Goal: Task Accomplishment & Management: Use online tool/utility

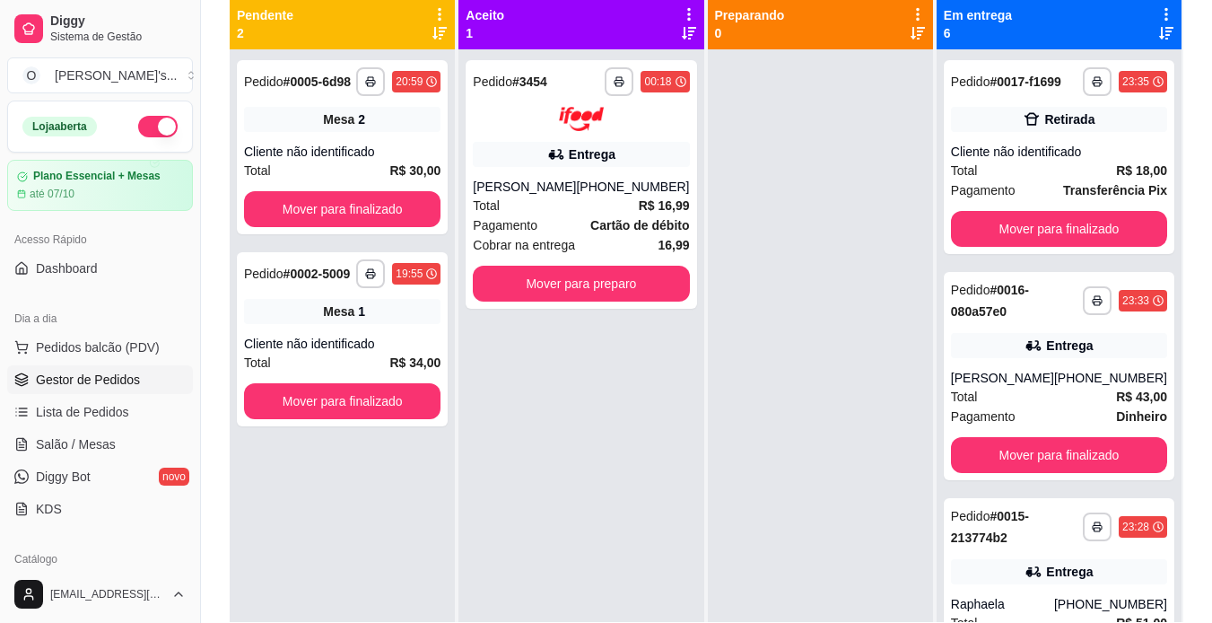
scroll to position [50, 0]
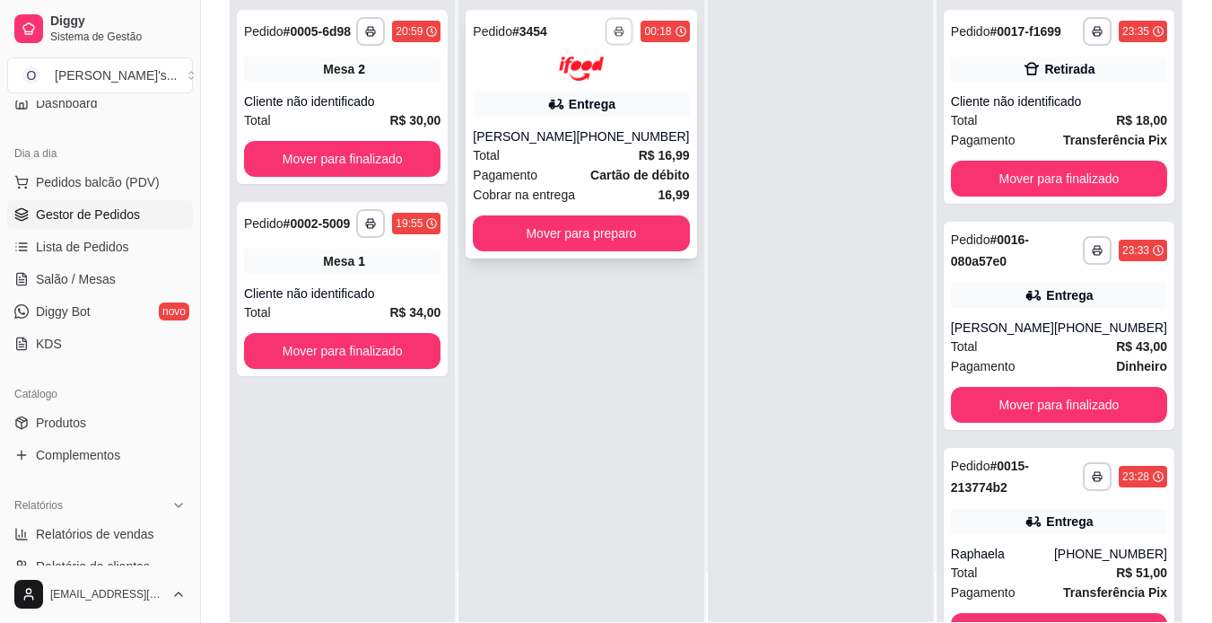
click at [608, 27] on button "button" at bounding box center [620, 31] width 28 height 28
click at [588, 92] on button "IMPRESSORA" at bounding box center [565, 94] width 126 height 28
click at [601, 229] on button "Mover para preparo" at bounding box center [581, 232] width 210 height 35
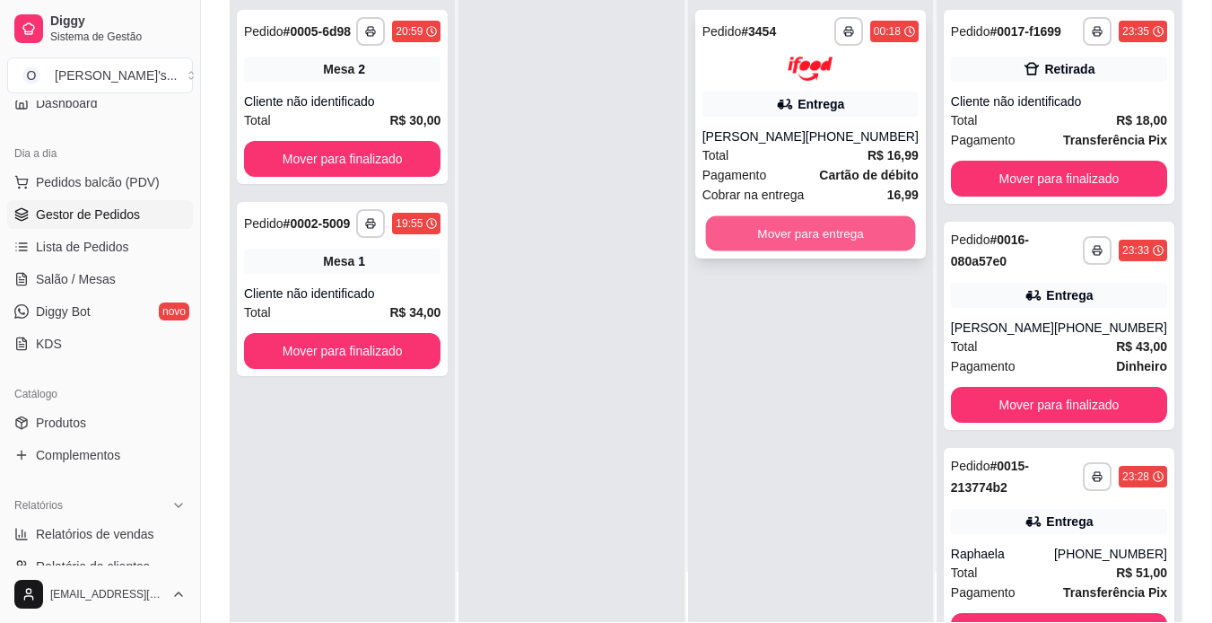
click at [790, 237] on button "Mover para entrega" at bounding box center [810, 232] width 210 height 35
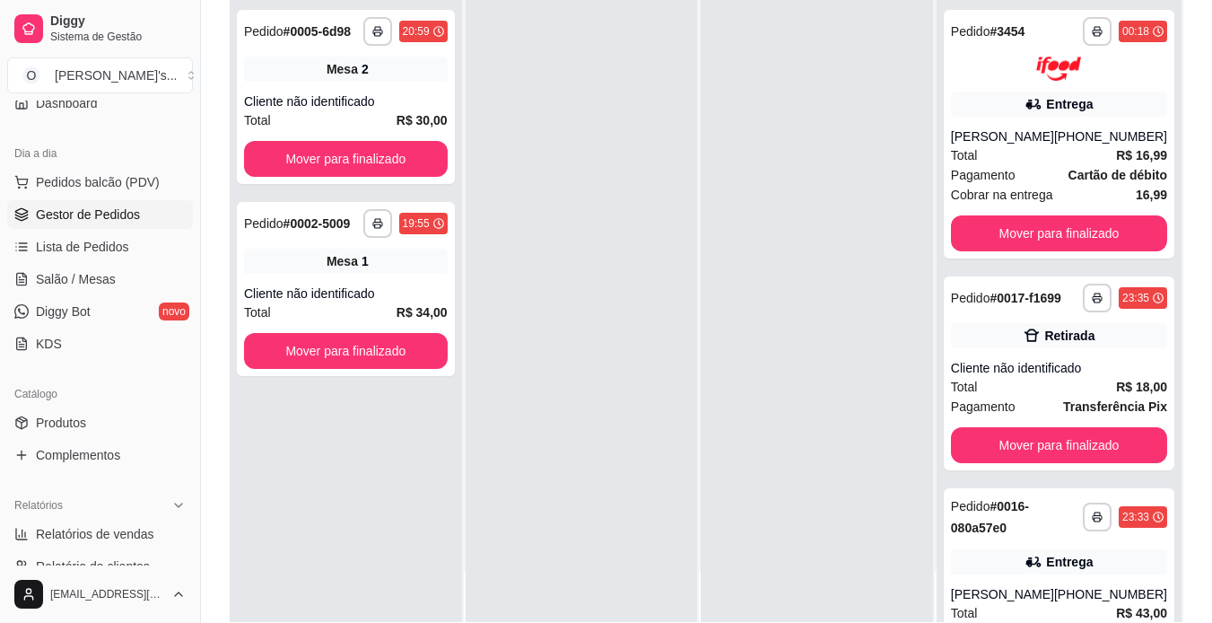
scroll to position [0, 0]
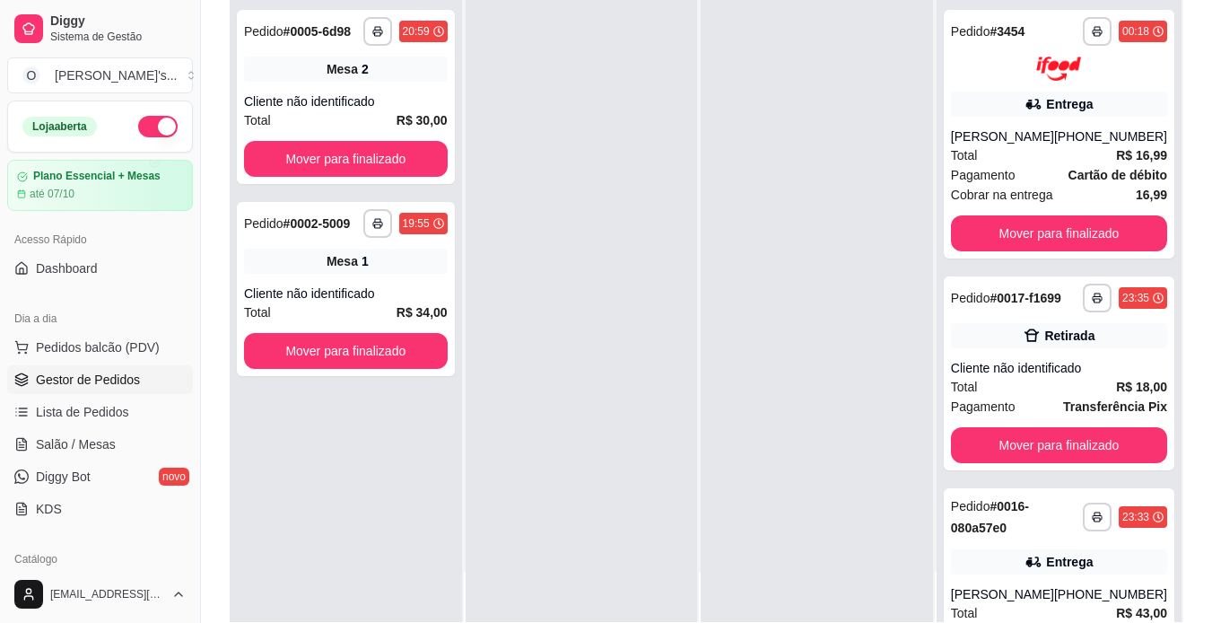
click at [138, 119] on button "button" at bounding box center [157, 127] width 39 height 22
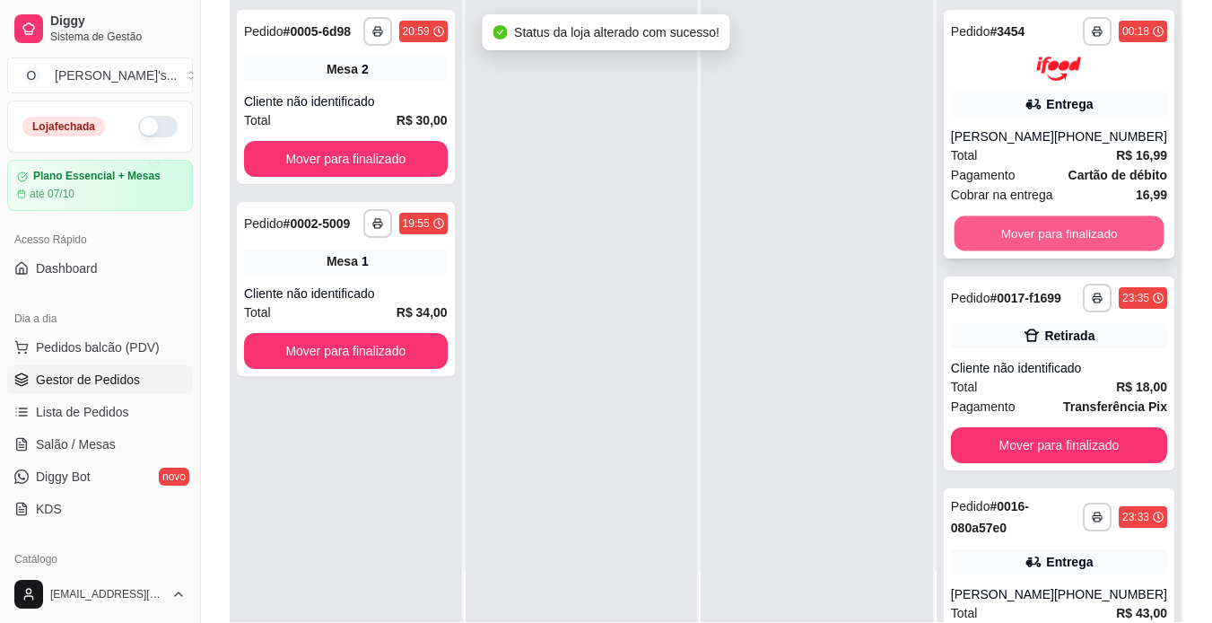
click at [960, 230] on button "Mover para finalizado" at bounding box center [1059, 232] width 210 height 35
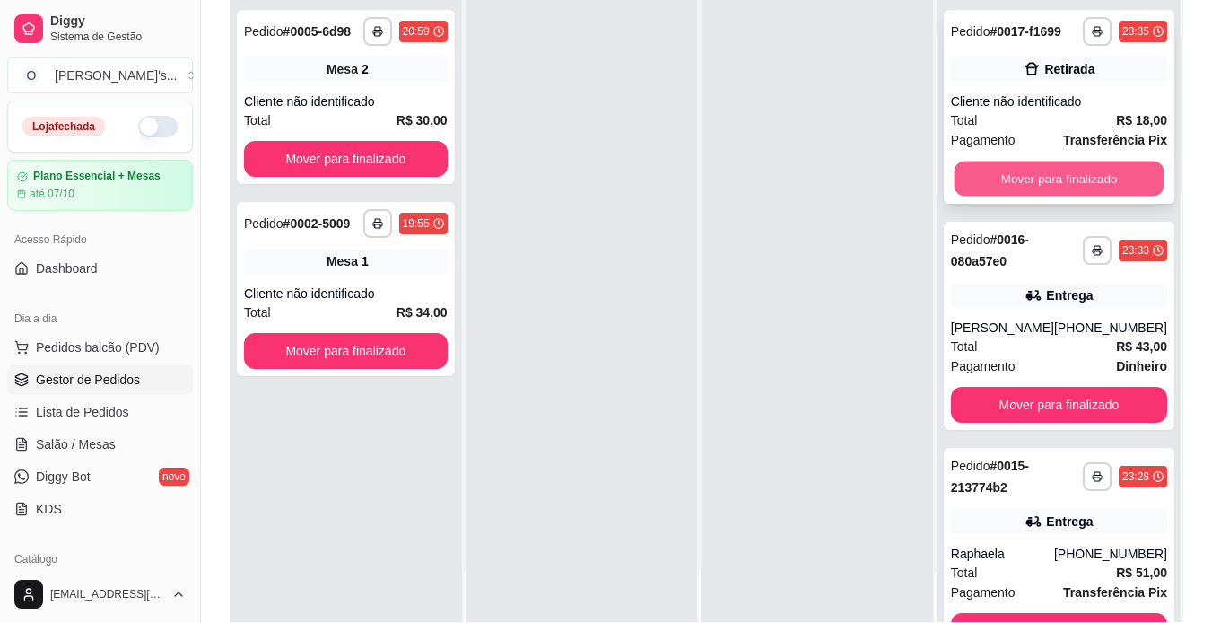
click at [1068, 183] on button "Mover para finalizado" at bounding box center [1059, 179] width 210 height 35
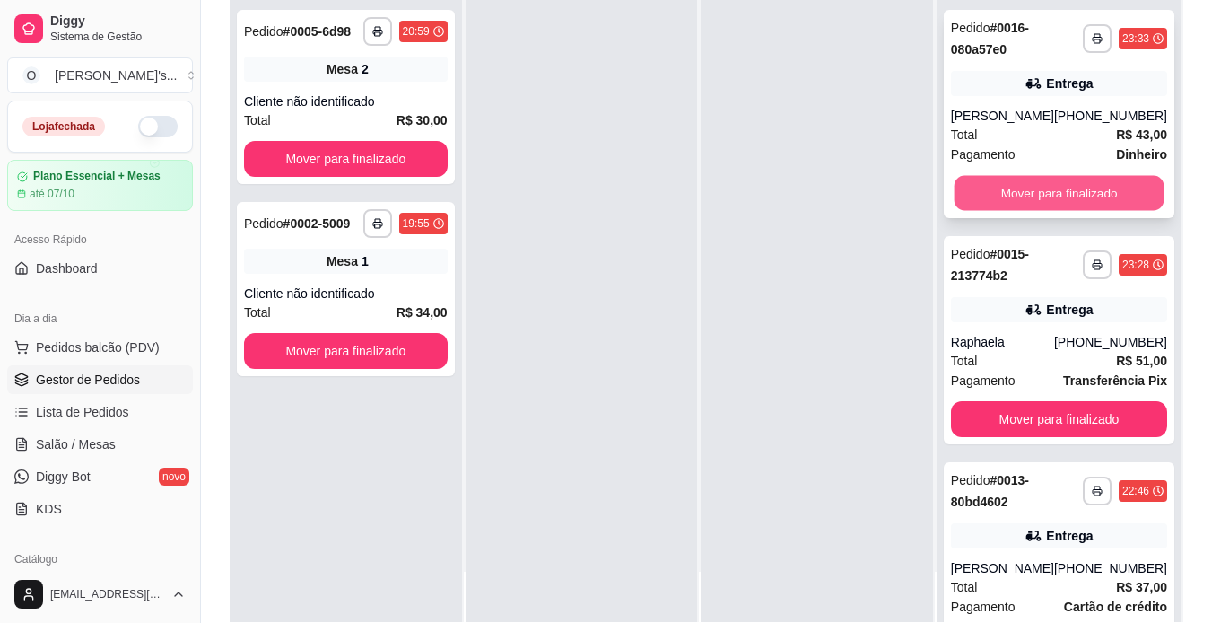
click at [1062, 192] on button "Mover para finalizado" at bounding box center [1059, 193] width 210 height 35
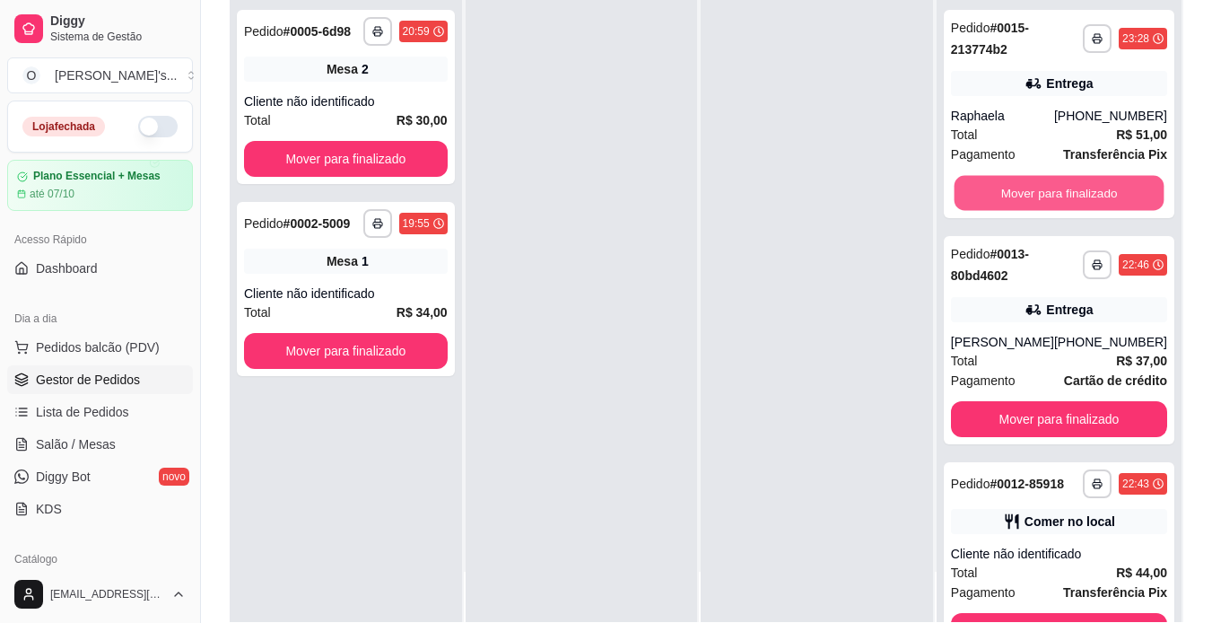
click at [1062, 192] on button "Mover para finalizado" at bounding box center [1059, 193] width 210 height 35
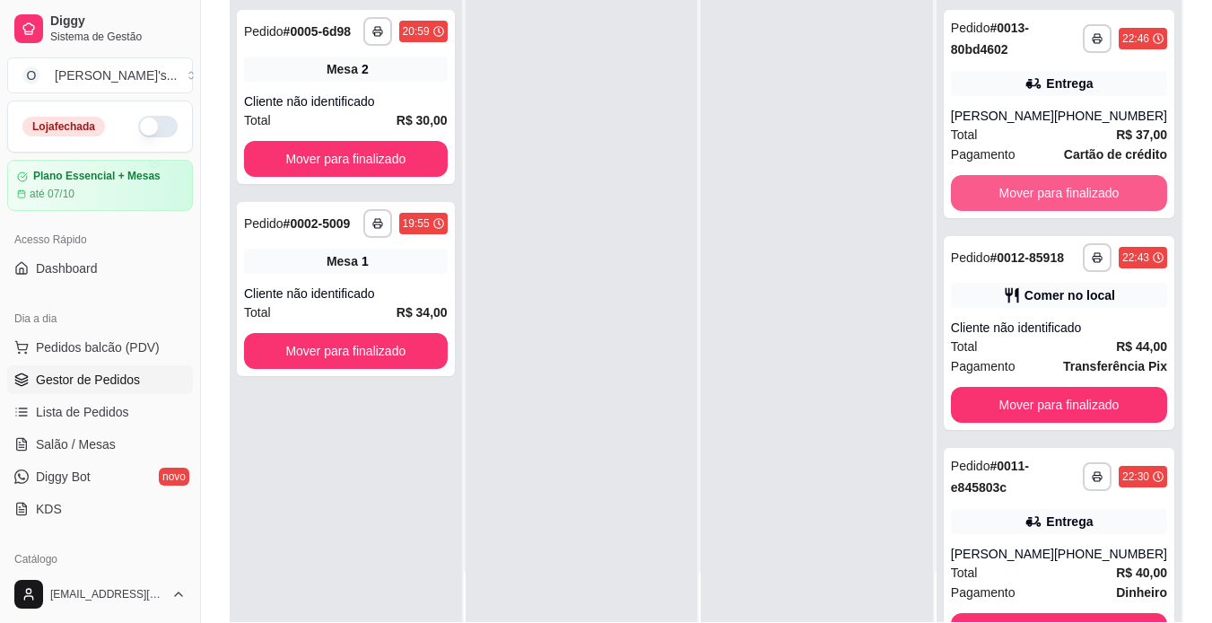
click at [1062, 192] on button "Mover para finalizado" at bounding box center [1059, 193] width 216 height 36
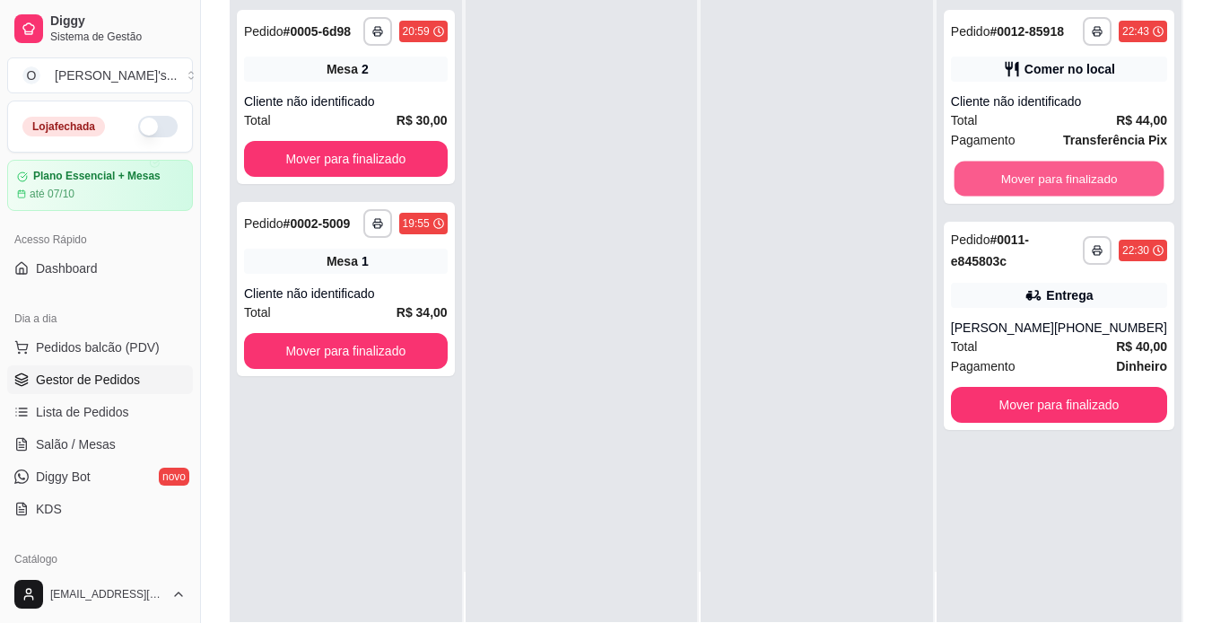
click at [1062, 192] on button "Mover para finalizado" at bounding box center [1059, 179] width 210 height 35
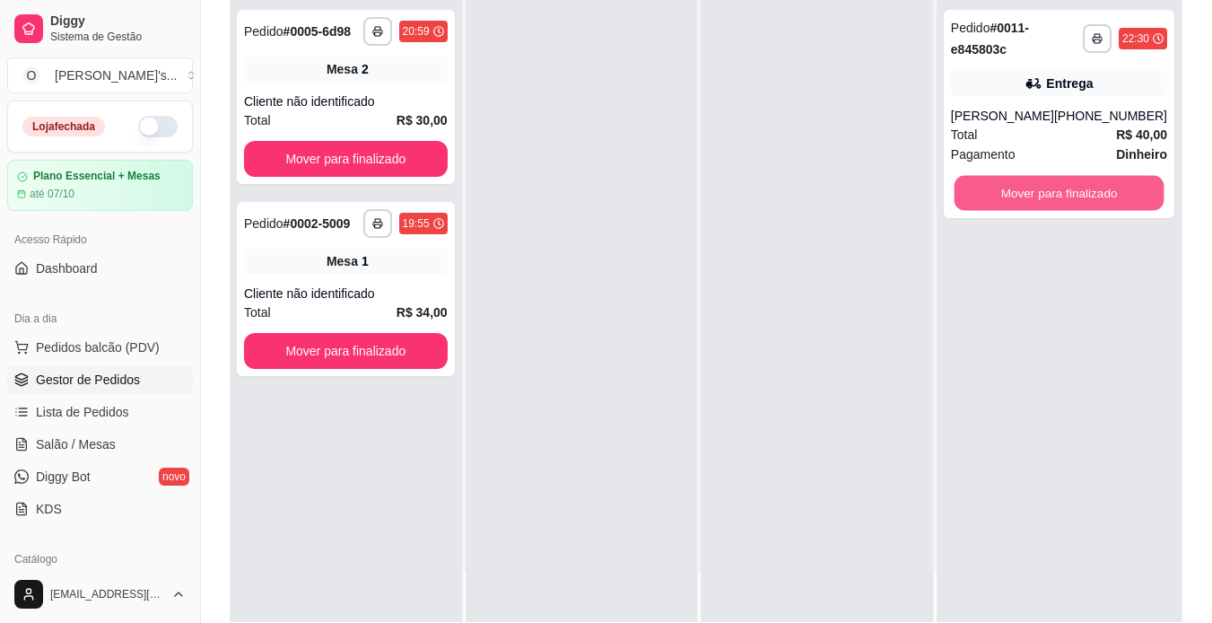
click at [1062, 192] on button "Mover para finalizado" at bounding box center [1059, 193] width 210 height 35
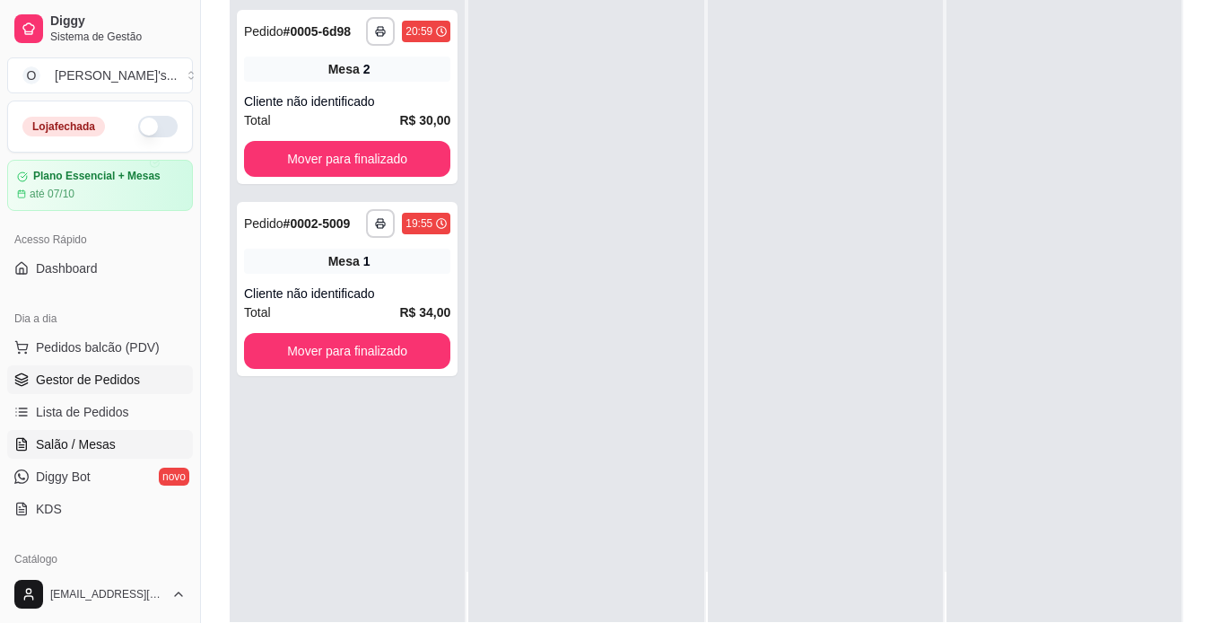
click at [81, 445] on span "Salão / Mesas" at bounding box center [76, 444] width 80 height 18
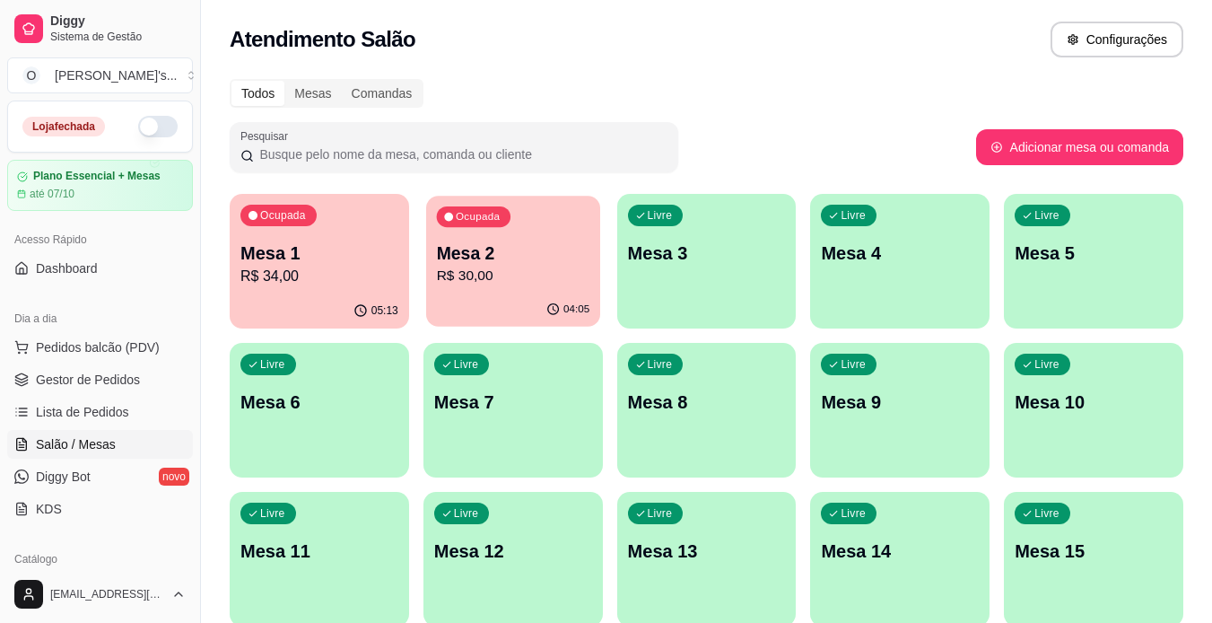
click at [477, 277] on p "R$ 30,00" at bounding box center [512, 276] width 153 height 21
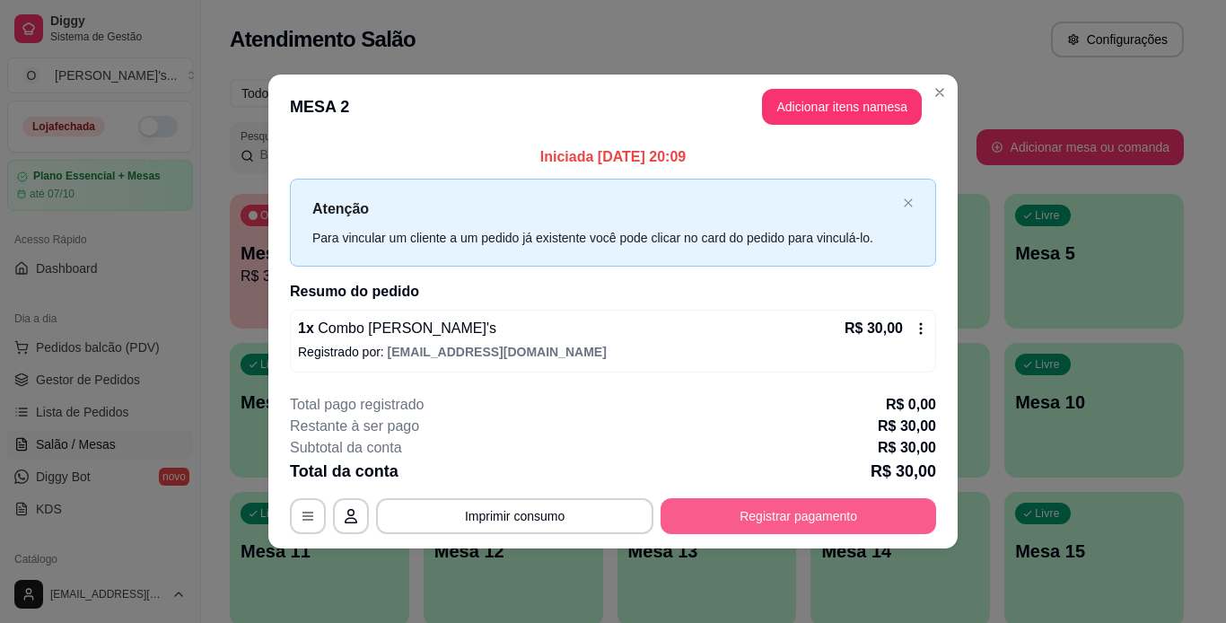
click at [780, 516] on button "Registrar pagamento" at bounding box center [797, 516] width 275 height 36
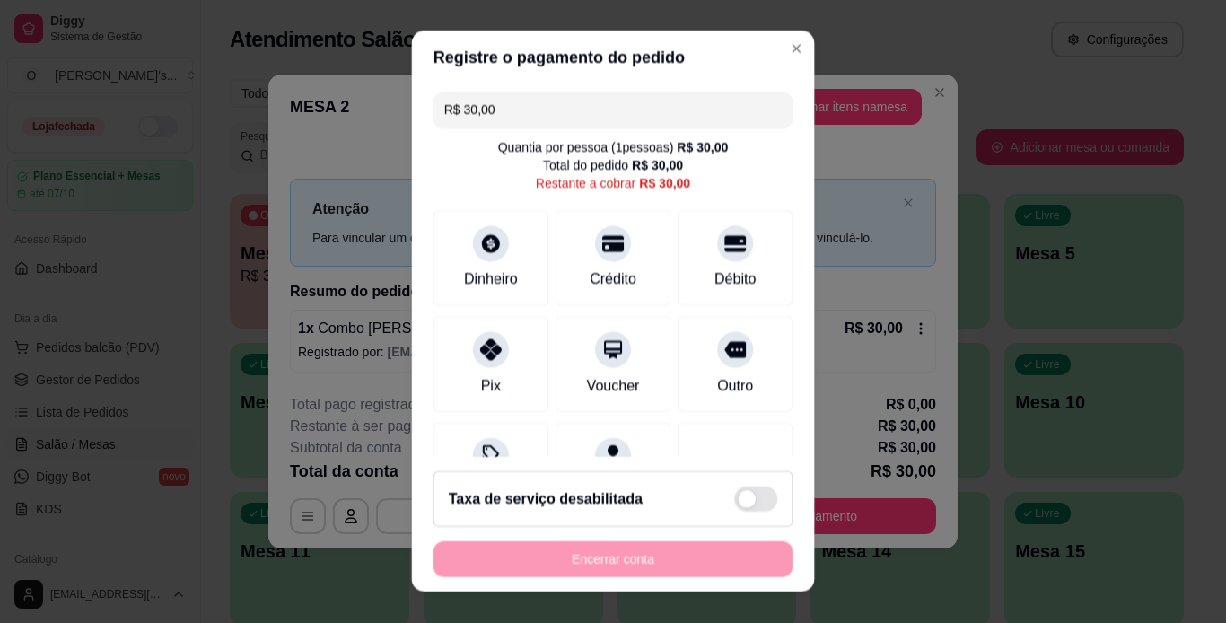
click at [780, 516] on footer "Taxa de serviço desabilitada Encerrar conta" at bounding box center [613, 525] width 403 height 135
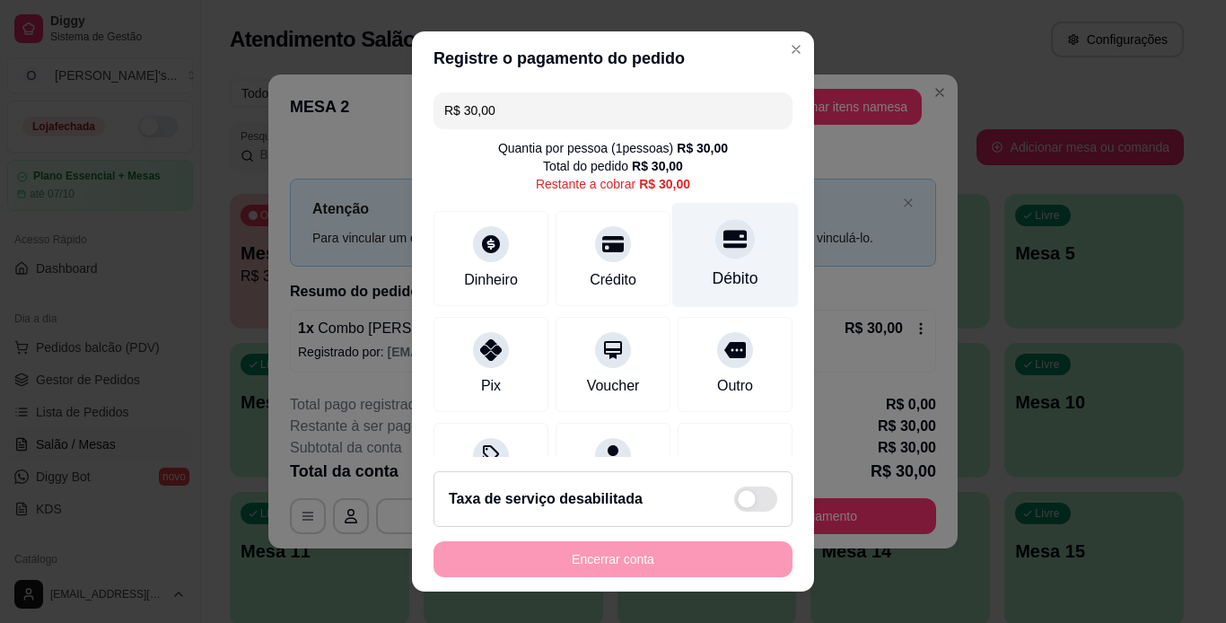
click at [715, 251] on div at bounding box center [734, 238] width 39 height 39
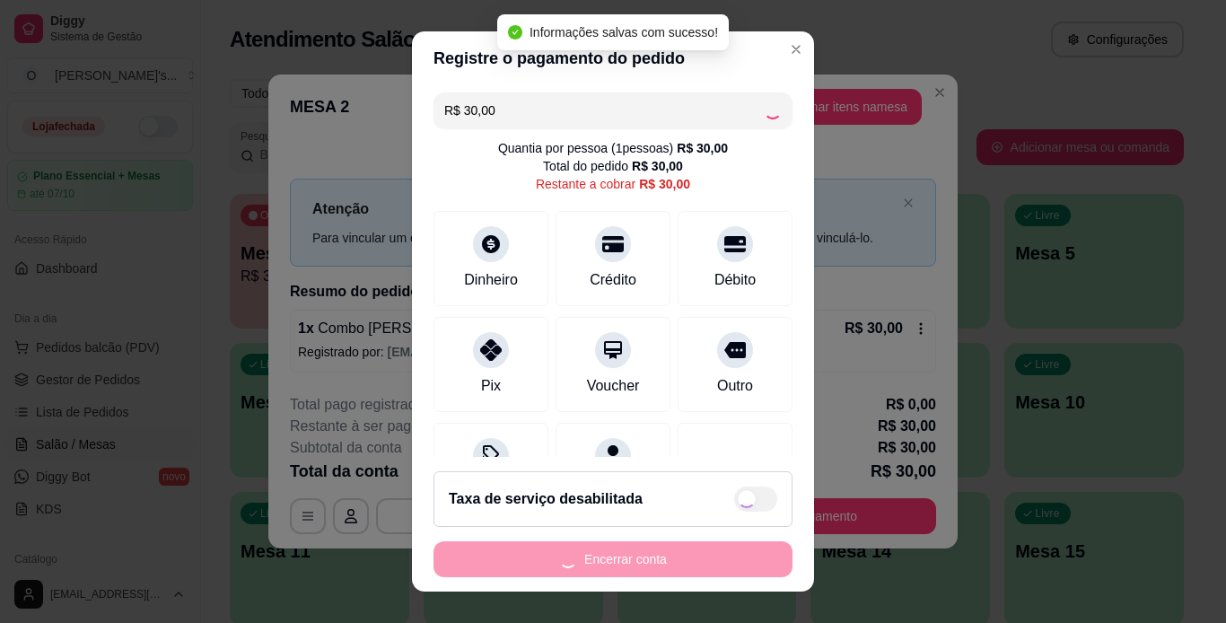
type input "R$ 0,00"
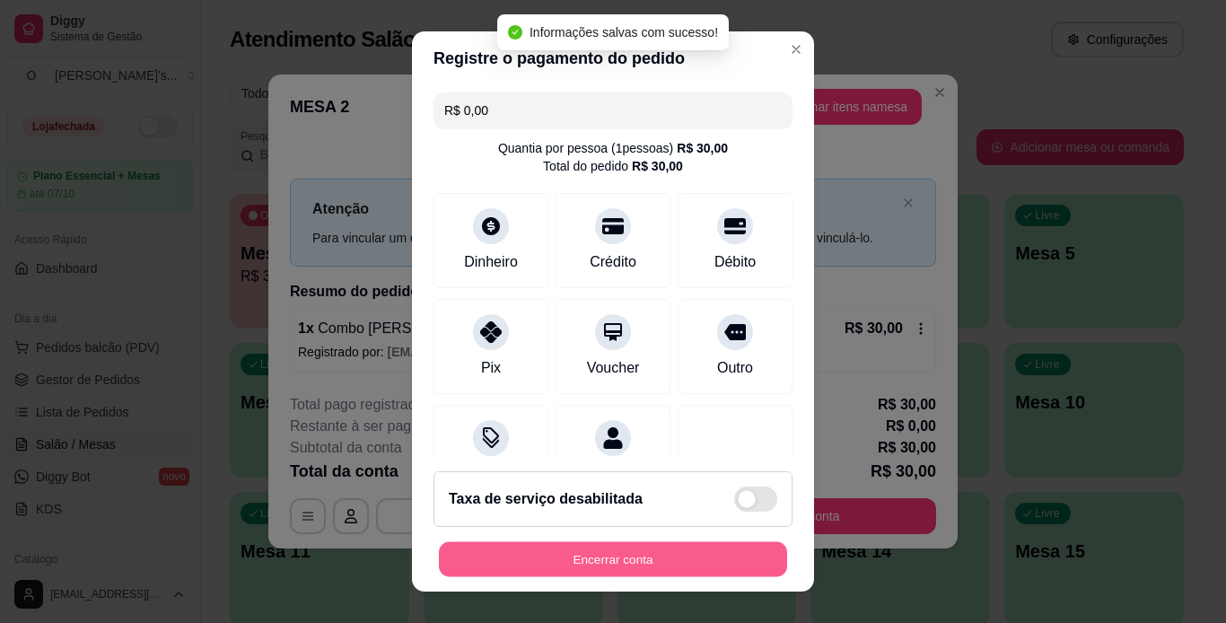
click at [611, 557] on button "Encerrar conta" at bounding box center [613, 559] width 348 height 35
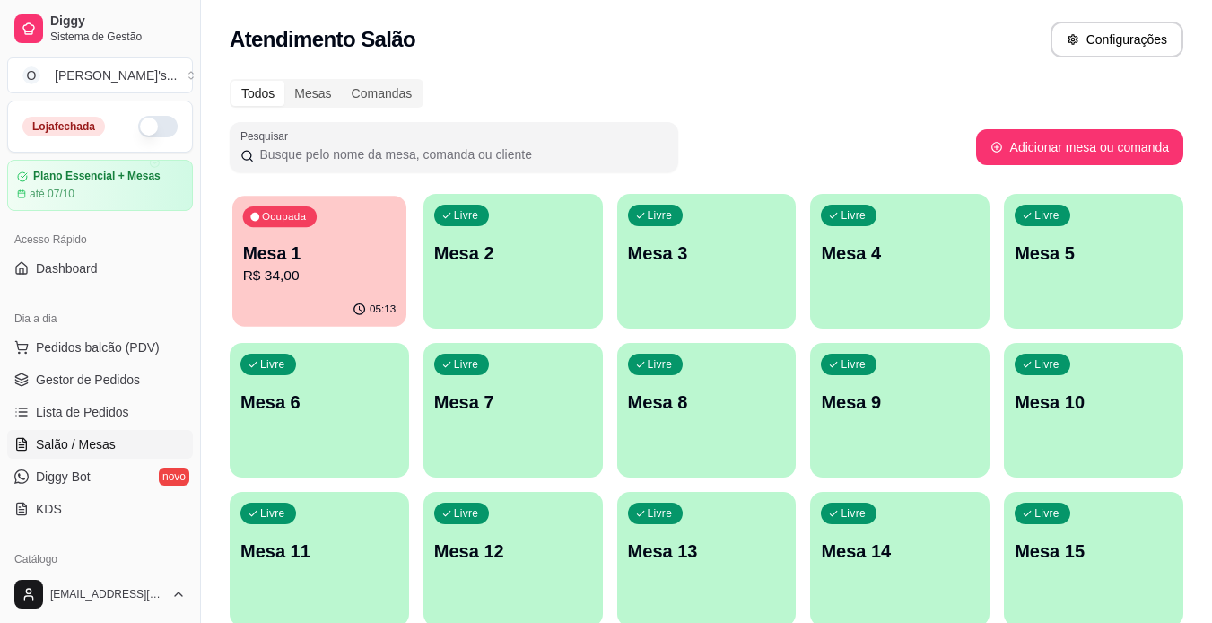
click at [237, 255] on div "Ocupada Mesa 1 R$ 34,00" at bounding box center [319, 244] width 174 height 97
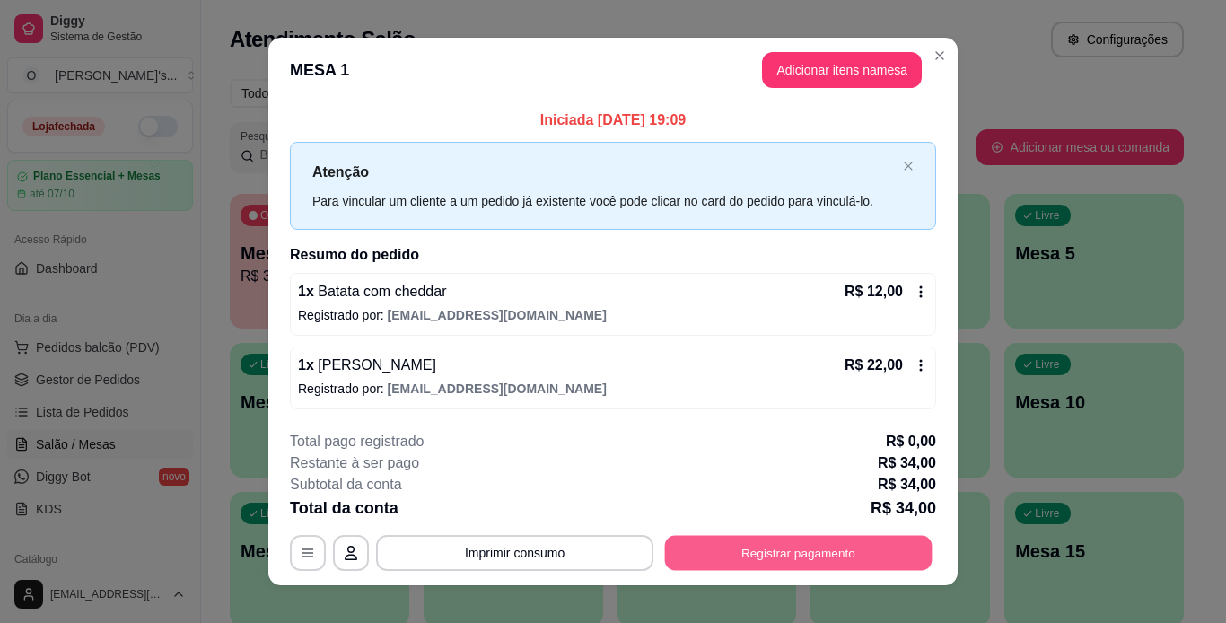
click at [860, 555] on button "Registrar pagamento" at bounding box center [798, 552] width 267 height 35
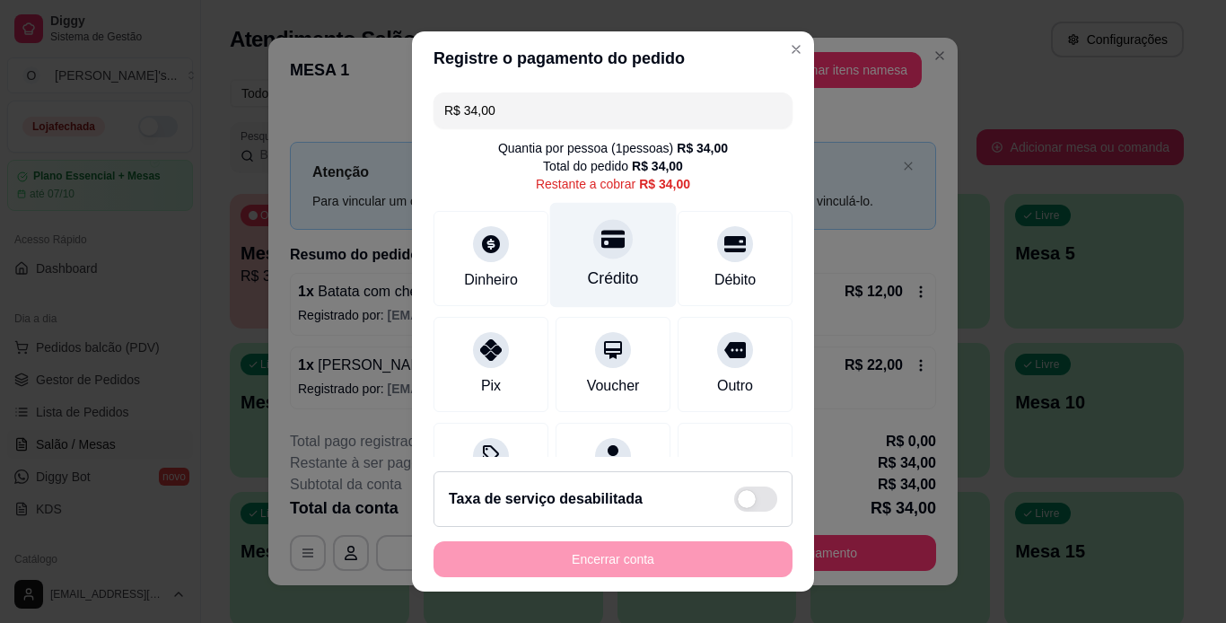
click at [607, 268] on div "Crédito" at bounding box center [613, 277] width 51 height 23
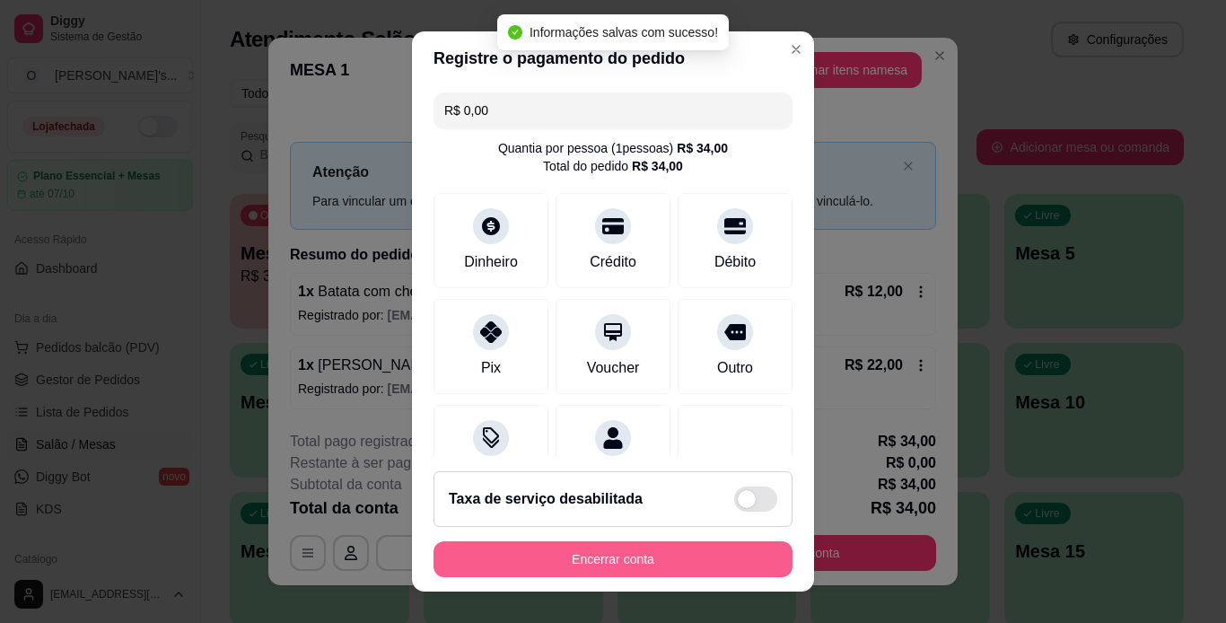
type input "R$ 0,00"
click at [678, 563] on button "Encerrar conta" at bounding box center [613, 559] width 348 height 35
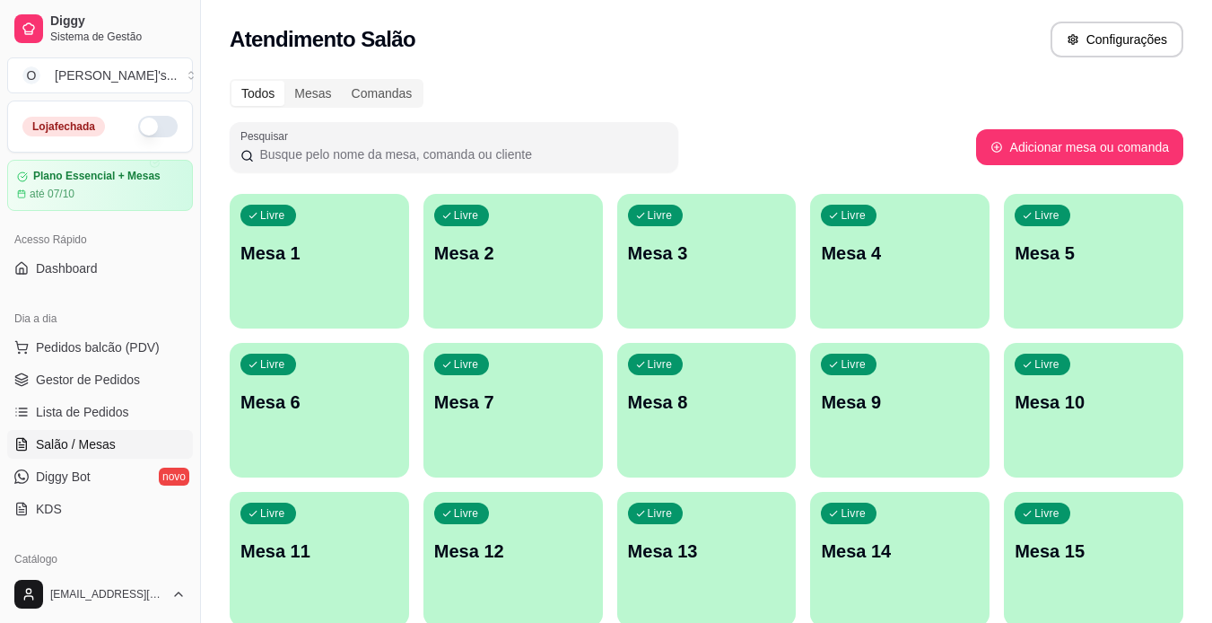
click at [74, 379] on span "Gestor de Pedidos" at bounding box center [88, 380] width 104 height 18
